Goal: Task Accomplishment & Management: Manage account settings

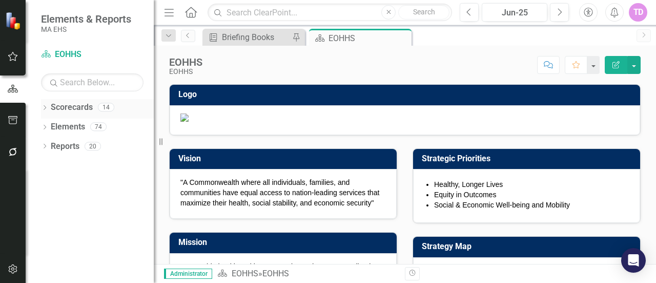
click at [46, 108] on icon "Dropdown" at bounding box center [44, 109] width 7 height 6
click at [50, 128] on icon "Dropdown" at bounding box center [50, 126] width 8 height 6
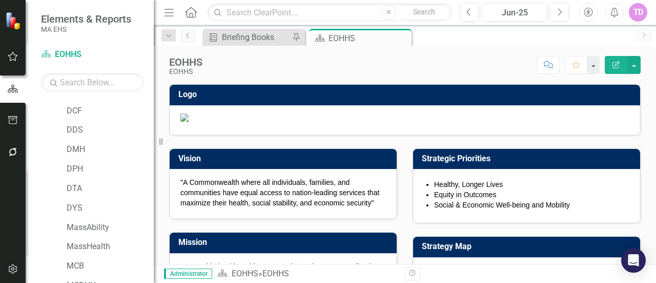
scroll to position [55, 0]
click at [71, 204] on link "DYS" at bounding box center [110, 208] width 87 height 12
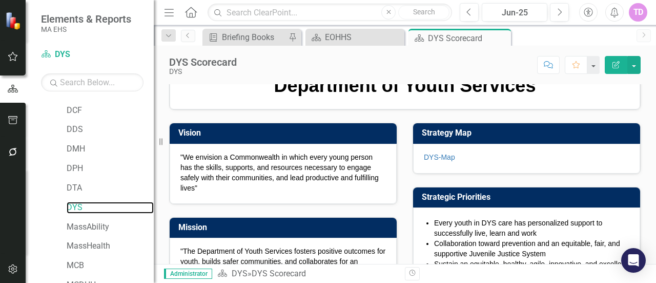
scroll to position [75, 0]
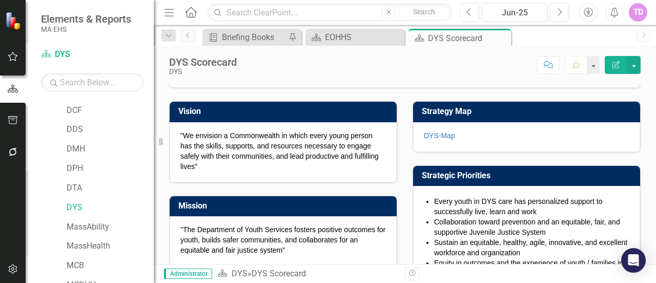
click at [618, 64] on icon "button" at bounding box center [616, 64] width 7 height 7
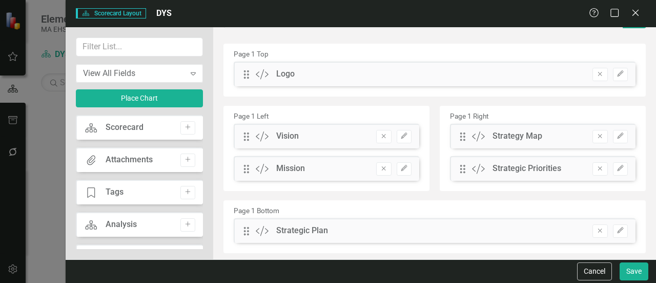
scroll to position [48, 0]
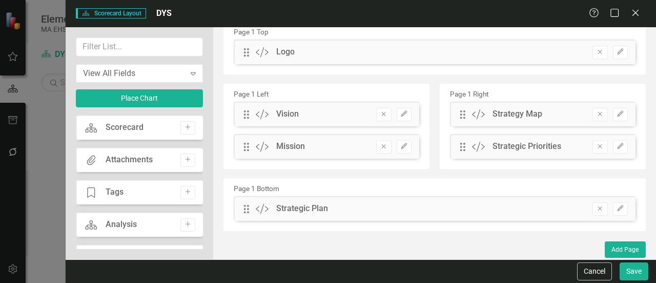
click at [135, 166] on div "Attachments Attachments Add" at bounding box center [139, 159] width 127 height 25
click at [125, 159] on div "Attachments" at bounding box center [129, 160] width 47 height 12
click at [184, 159] on icon "Add" at bounding box center [188, 159] width 8 height 6
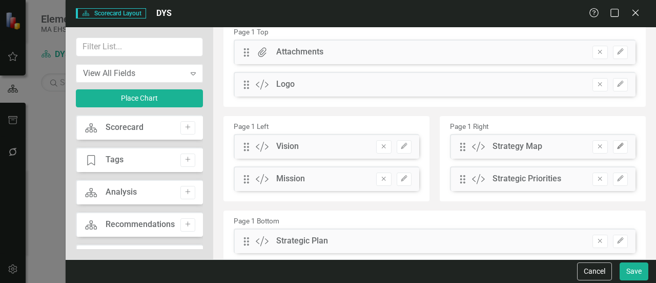
click at [617, 144] on icon "button" at bounding box center [620, 146] width 6 height 6
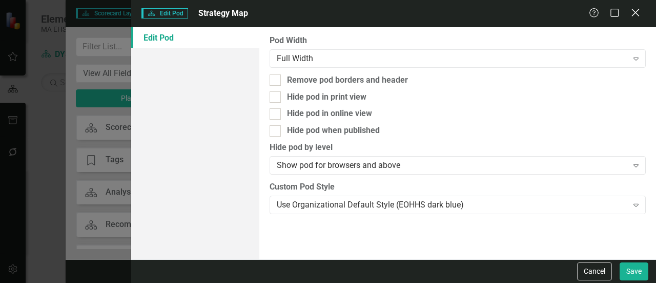
click at [637, 16] on icon "Close" at bounding box center [635, 13] width 13 height 10
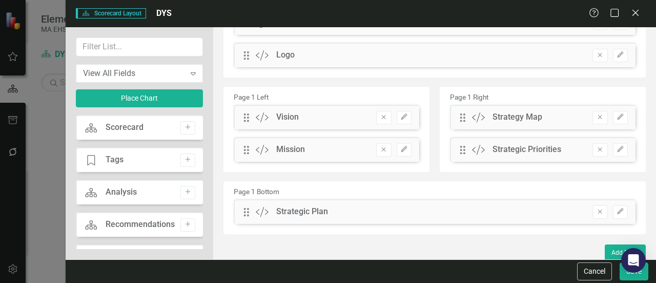
scroll to position [80, 0]
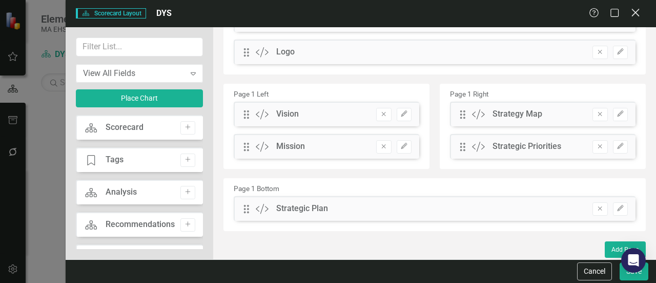
click at [636, 17] on icon "Close" at bounding box center [635, 13] width 13 height 10
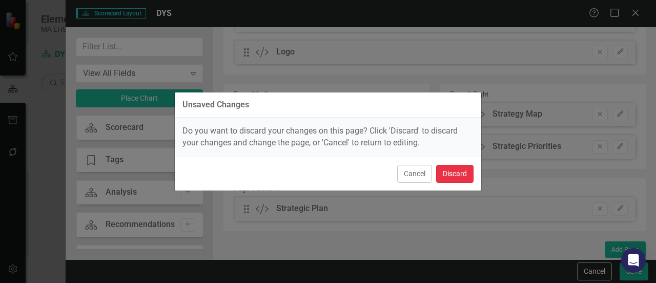
click at [443, 173] on button "Discard" at bounding box center [454, 174] width 37 height 18
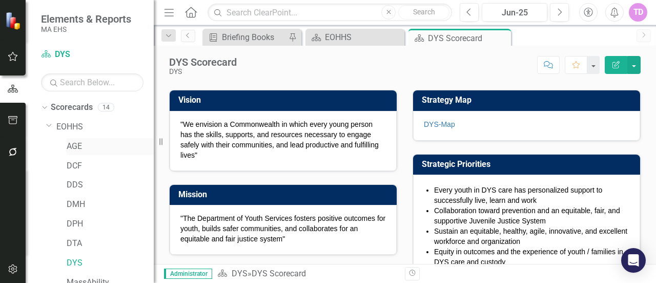
scroll to position [146, 0]
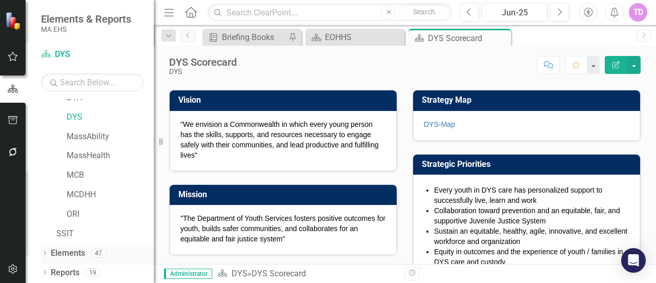
click at [43, 248] on div "Dropdown Elements 47" at bounding box center [97, 254] width 113 height 19
click at [44, 253] on icon "Dropdown" at bounding box center [44, 254] width 7 height 6
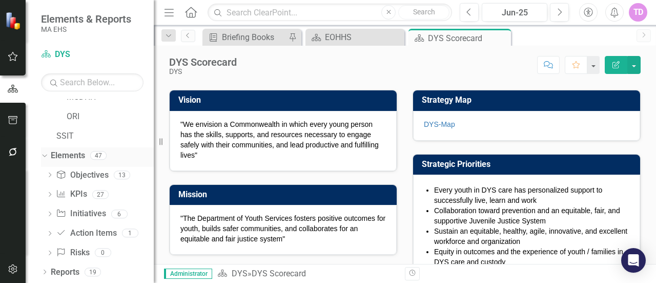
click at [74, 150] on link "Elements" at bounding box center [68, 156] width 34 height 12
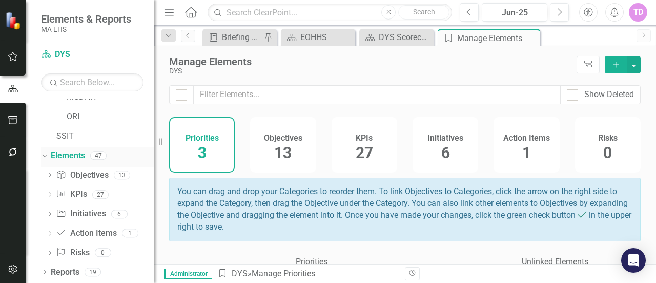
click at [63, 151] on link "Elements" at bounding box center [68, 156] width 34 height 12
click at [68, 135] on link "SSIT" at bounding box center [104, 136] width 97 height 12
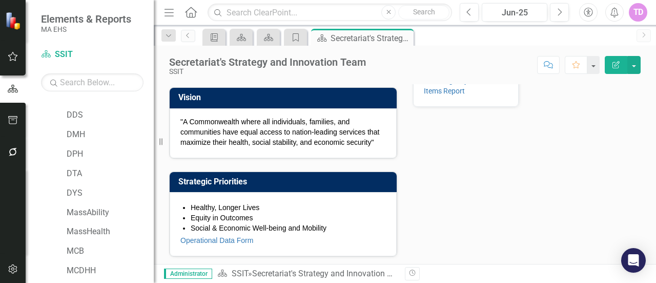
scroll to position [19, 0]
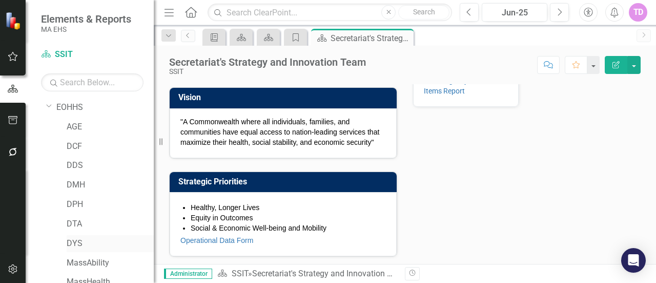
click at [68, 241] on link "DYS" at bounding box center [110, 243] width 87 height 12
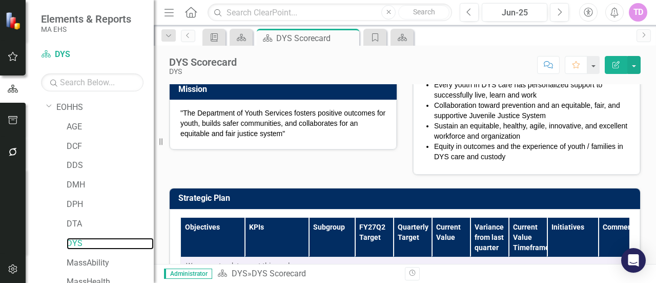
scroll to position [192, 0]
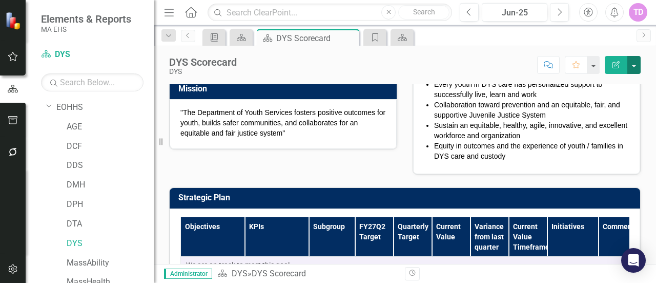
click at [635, 65] on button "button" at bounding box center [634, 65] width 13 height 18
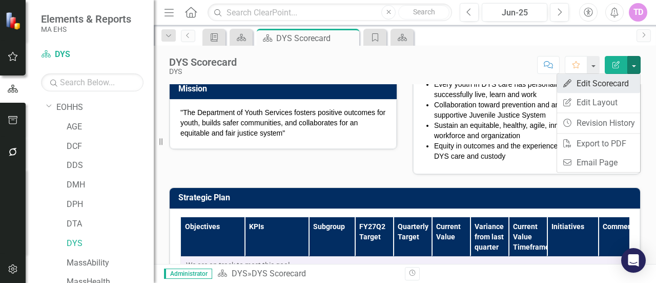
click at [609, 84] on link "Edit Edit Scorecard" at bounding box center [598, 83] width 83 height 19
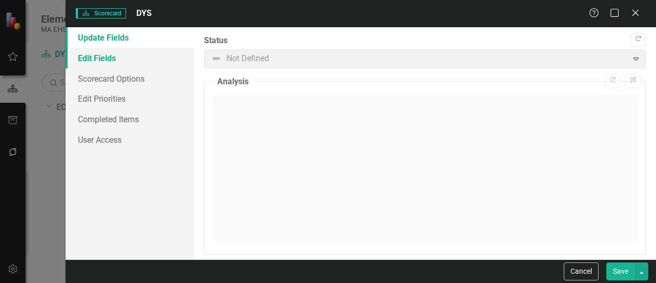
click at [108, 55] on link "Edit Fields" at bounding box center [130, 58] width 128 height 21
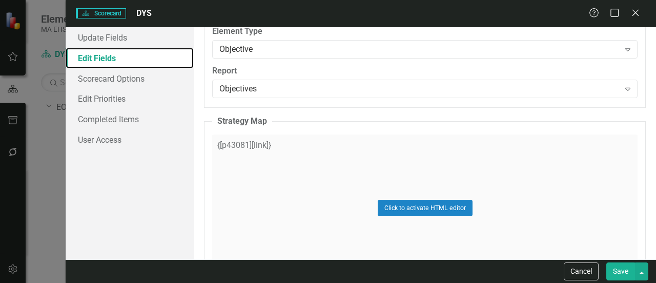
scroll to position [2354, 0]
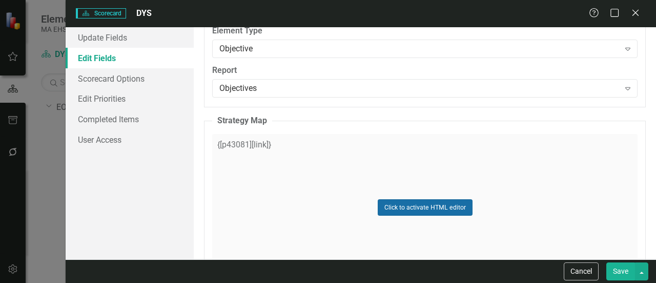
click at [407, 205] on button "Click to activate HTML editor" at bounding box center [425, 207] width 95 height 16
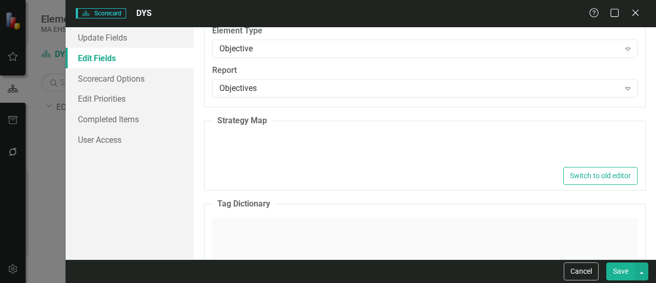
type textarea "<p>{[p43081][link]}</p>"
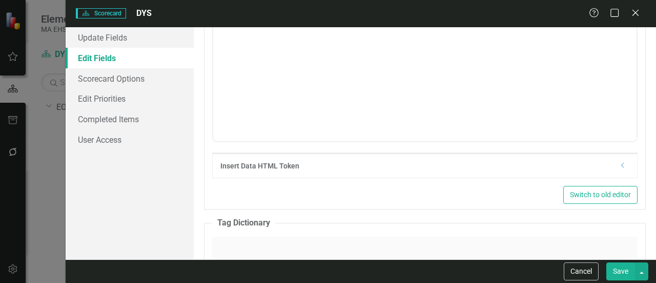
scroll to position [2552, 0]
click at [620, 163] on div "Dropdown" at bounding box center [624, 165] width 8 height 9
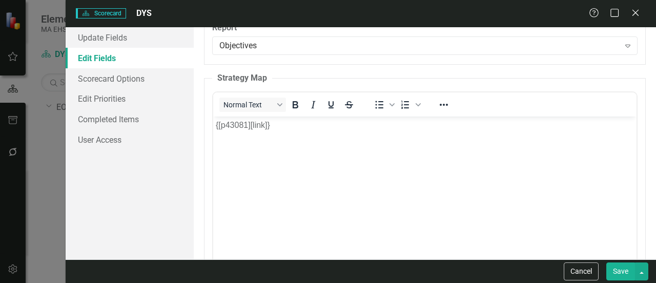
scroll to position [2361, 0]
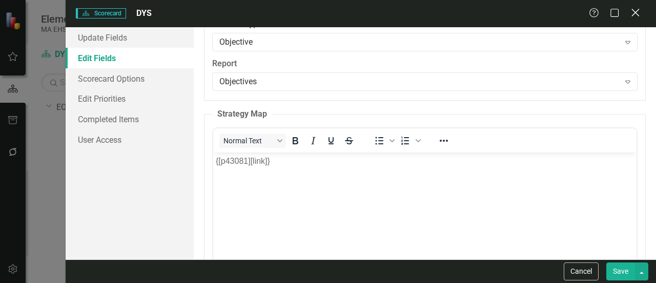
click at [637, 9] on icon "Close" at bounding box center [635, 13] width 13 height 10
